Goal: Information Seeking & Learning: Learn about a topic

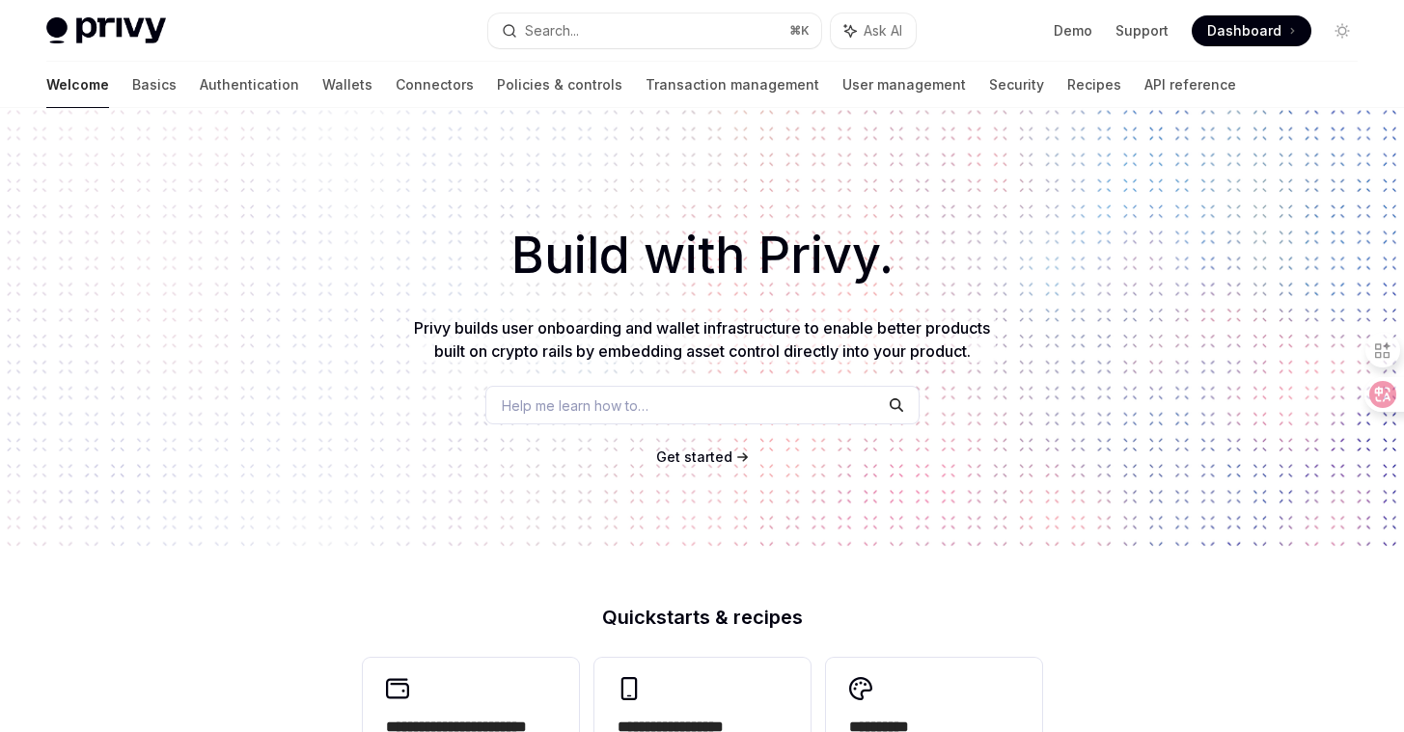
click at [1230, 37] on span "Dashboard" at bounding box center [1244, 30] width 74 height 19
click at [1359, 393] on icon at bounding box center [1368, 394] width 19 height 19
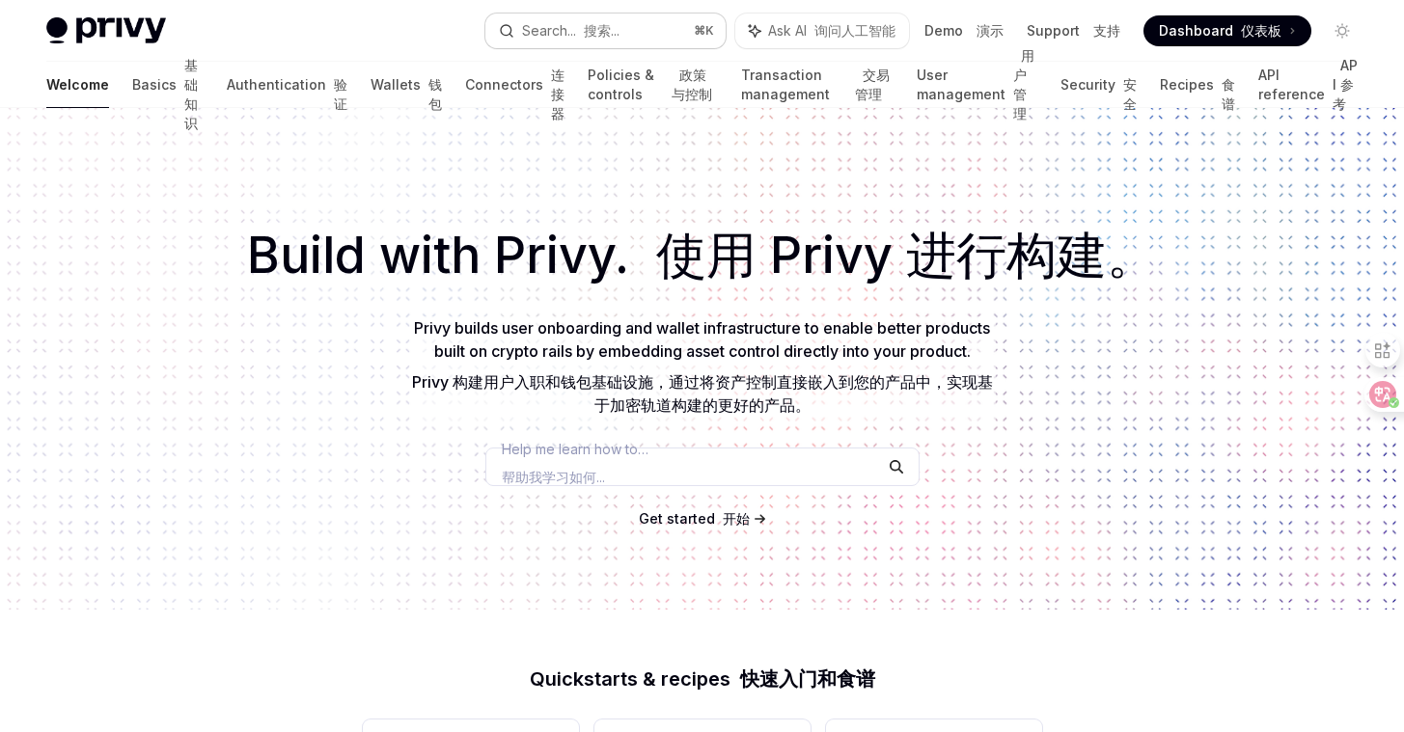
click at [596, 23] on font "搜索..." at bounding box center [602, 30] width 36 height 16
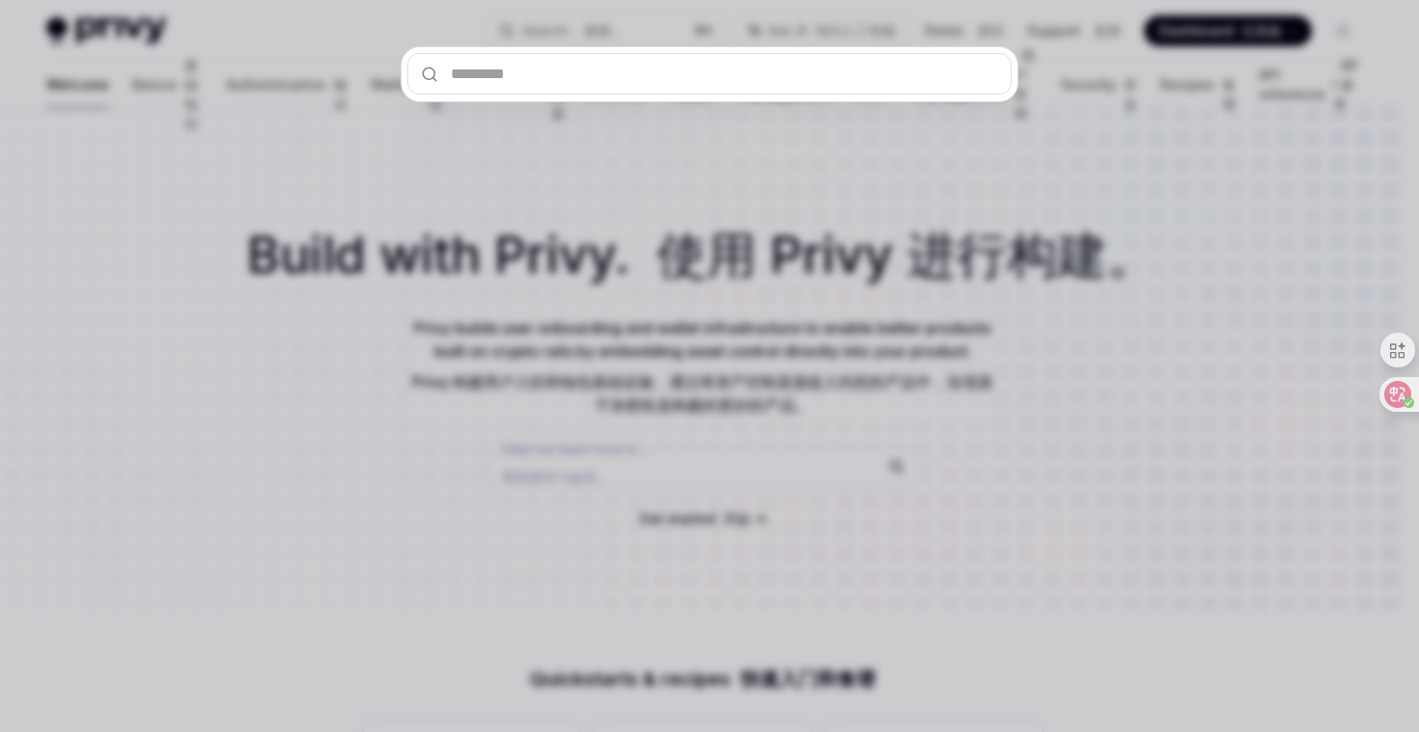
click at [586, 59] on input "text" at bounding box center [709, 73] width 604 height 41
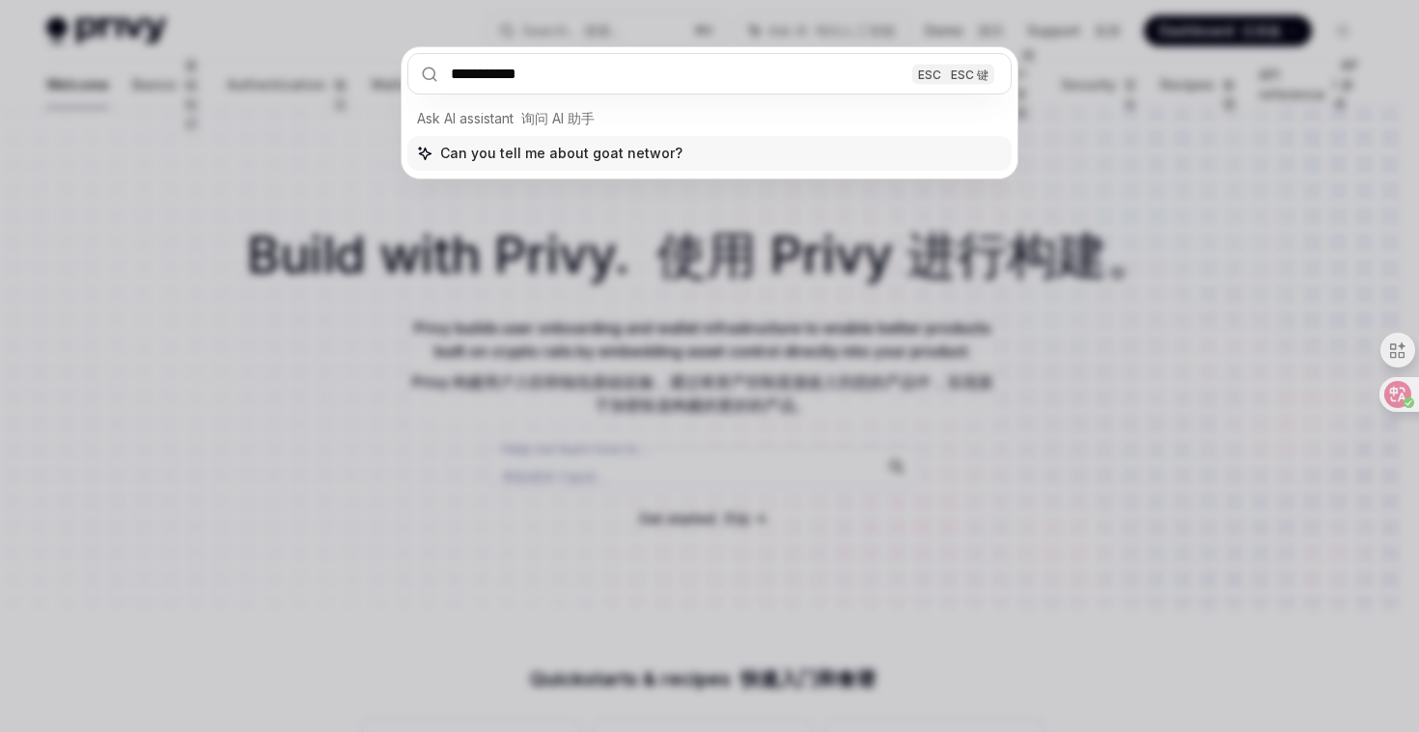
type input "**********"
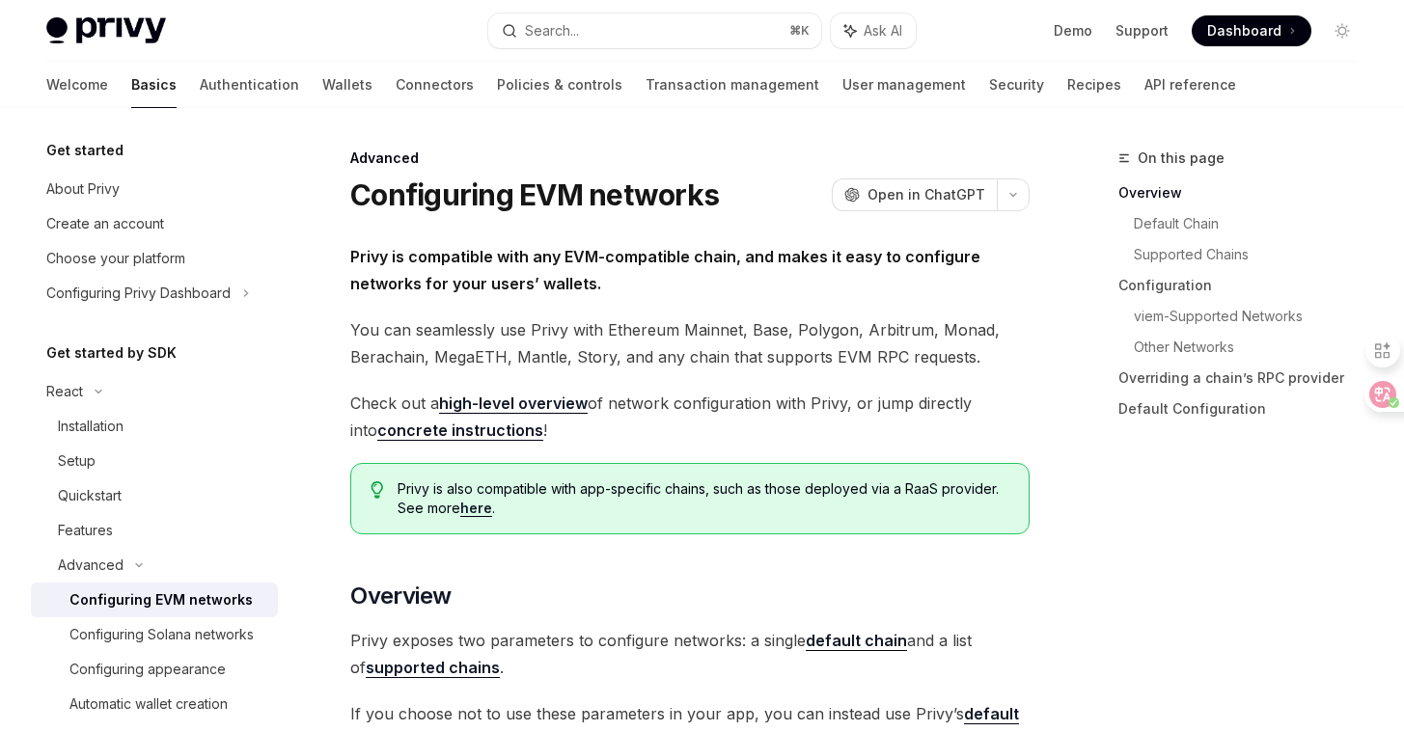
scroll to position [108, 0]
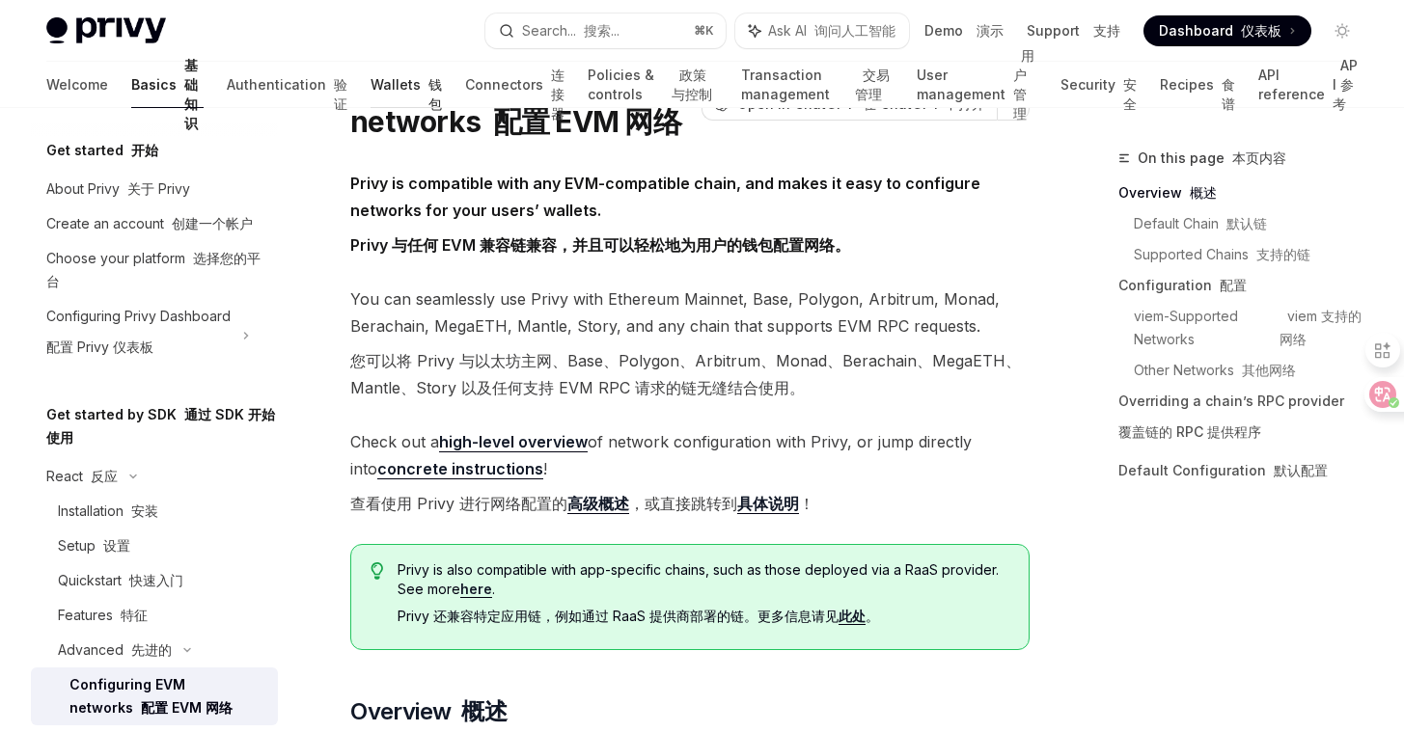
click at [371, 93] on link "Wallets 钱包" at bounding box center [406, 85] width 71 height 46
type textarea "*"
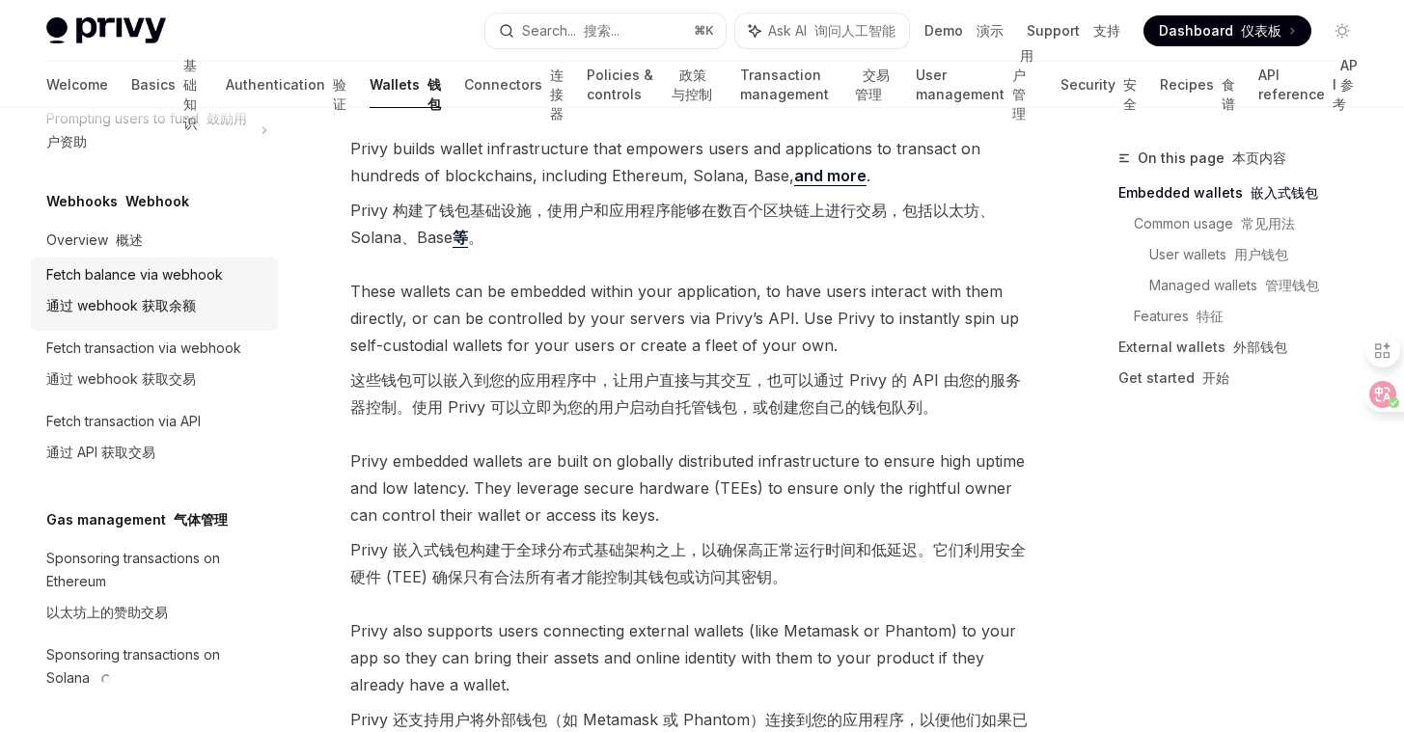
scroll to position [1131, 0]
